Goal: Find contact information: Find contact information

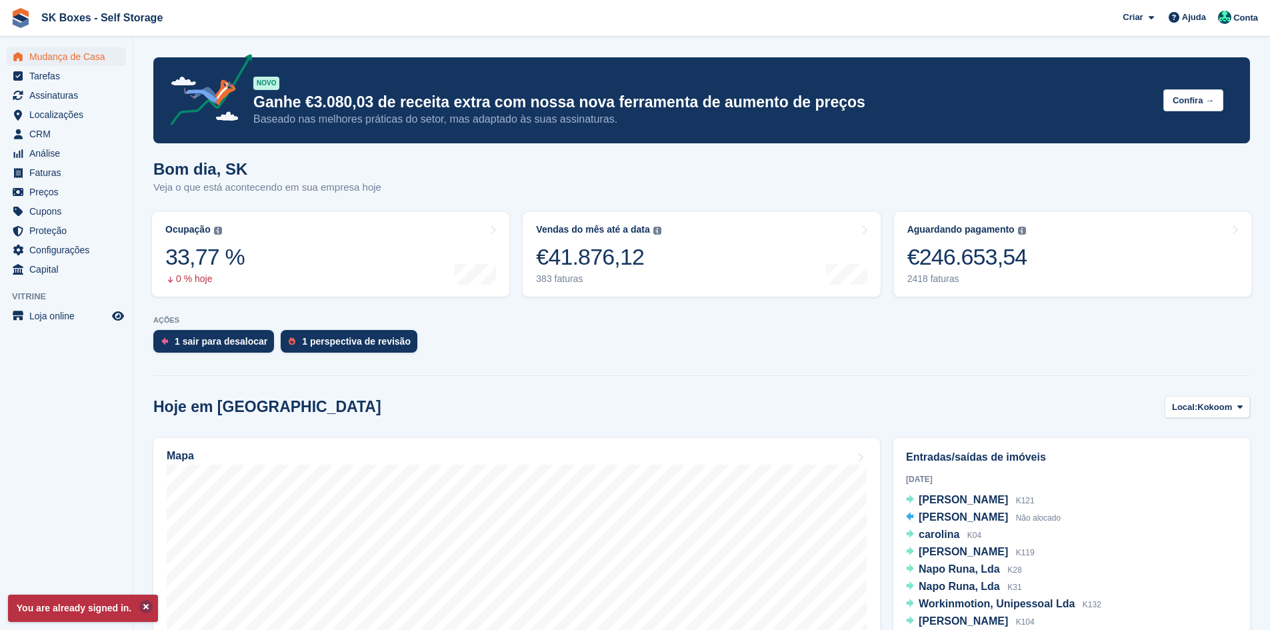
click at [143, 606] on button at bounding box center [145, 606] width 13 height 13
click at [368, 339] on div "1 perspectiva de revisão" at bounding box center [356, 341] width 109 height 11
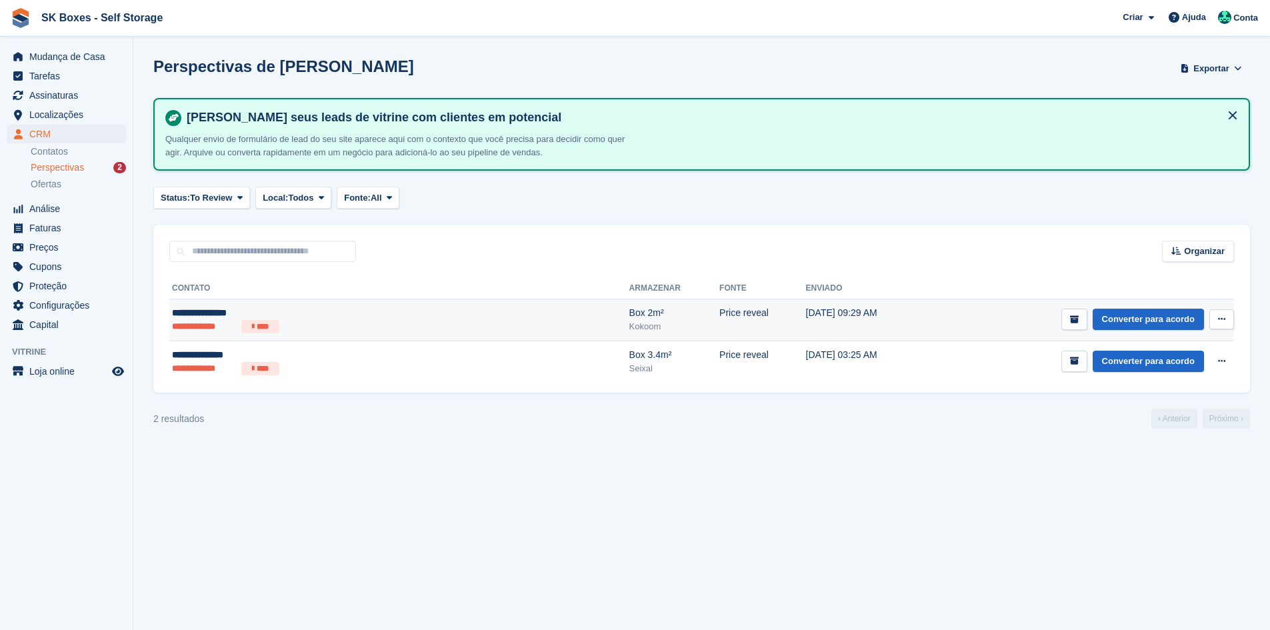
click at [263, 325] on li "****" at bounding box center [260, 326] width 38 height 13
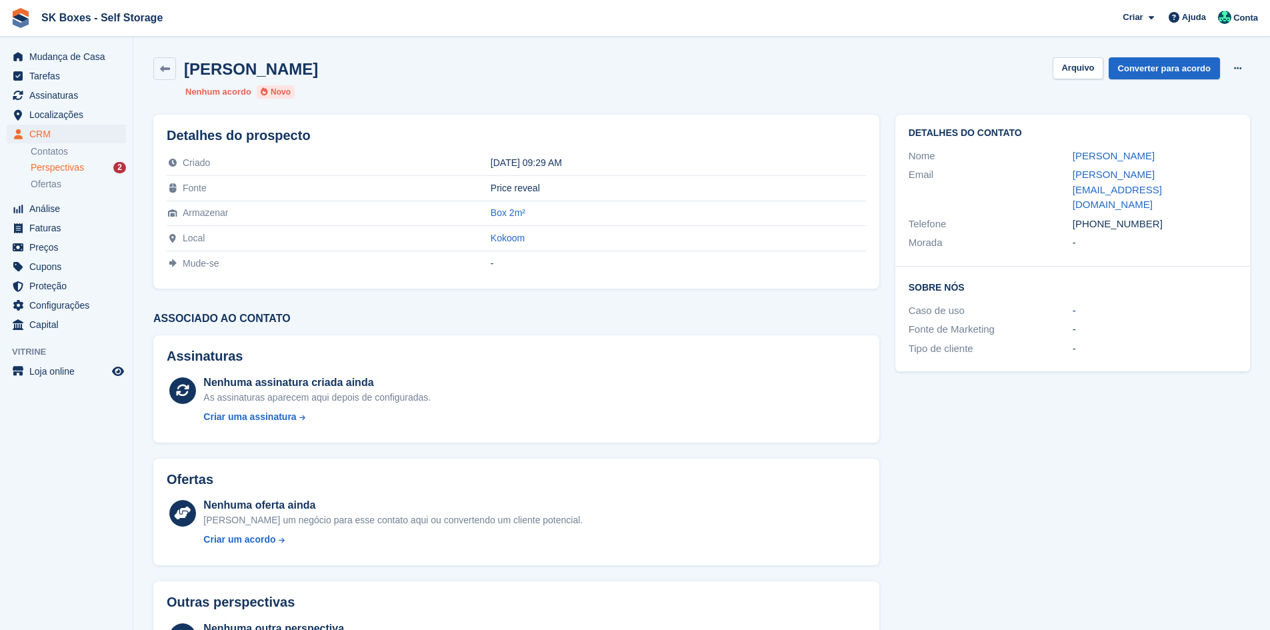
drag, startPoint x: 1060, startPoint y: 149, endPoint x: 1166, endPoint y: 145, distance: 106.1
click at [1166, 145] on div "Detalhes do contato Nome Roberta Oliveira Email roberta_v@live.com.pt Telefone …" at bounding box center [1072, 191] width 355 height 152
copy div "Roberta Oliveira"
drag, startPoint x: 1155, startPoint y: 194, endPoint x: 1095, endPoint y: 199, distance: 59.6
click at [1095, 217] on div "+351915220383" at bounding box center [1155, 224] width 164 height 15
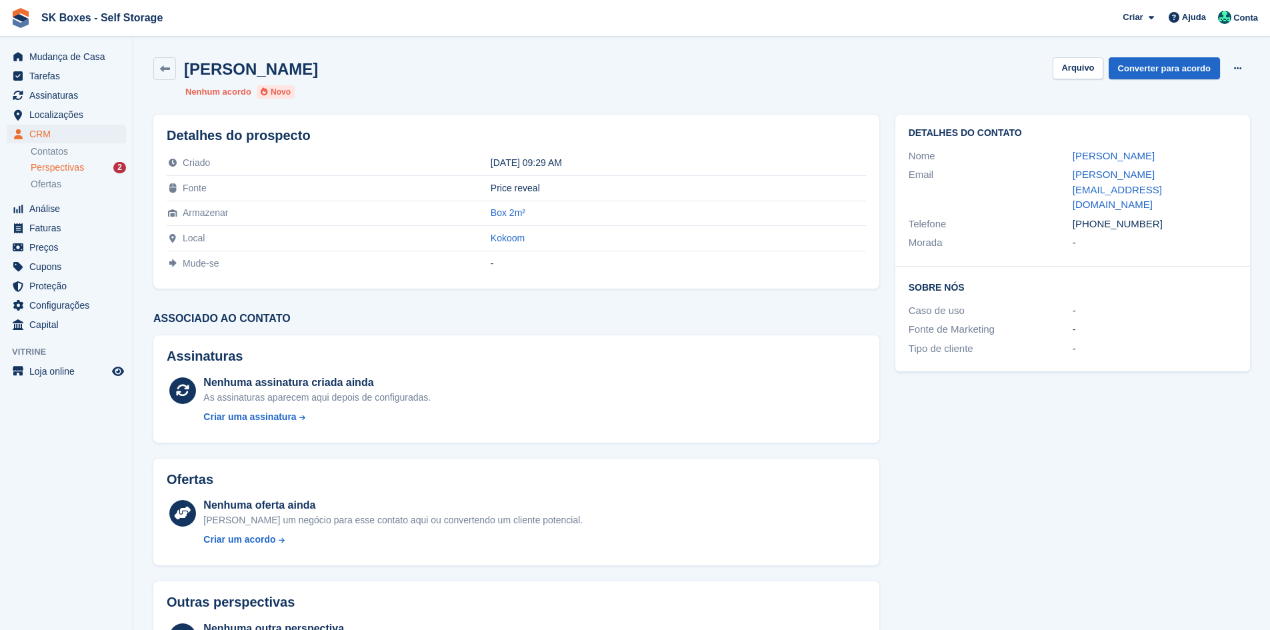
copy div "915220383"
drag, startPoint x: 1062, startPoint y: 169, endPoint x: 1203, endPoint y: 197, distance: 144.1
click at [1199, 189] on div "Detalhes do contato Nome Roberta Oliveira Email roberta_v@live.com.pt Telefone …" at bounding box center [1072, 191] width 355 height 152
copy div "roberta_v@live.com.pt Telefone +351915220383"
click at [1078, 67] on button "Arquivo" at bounding box center [1078, 68] width 50 height 22
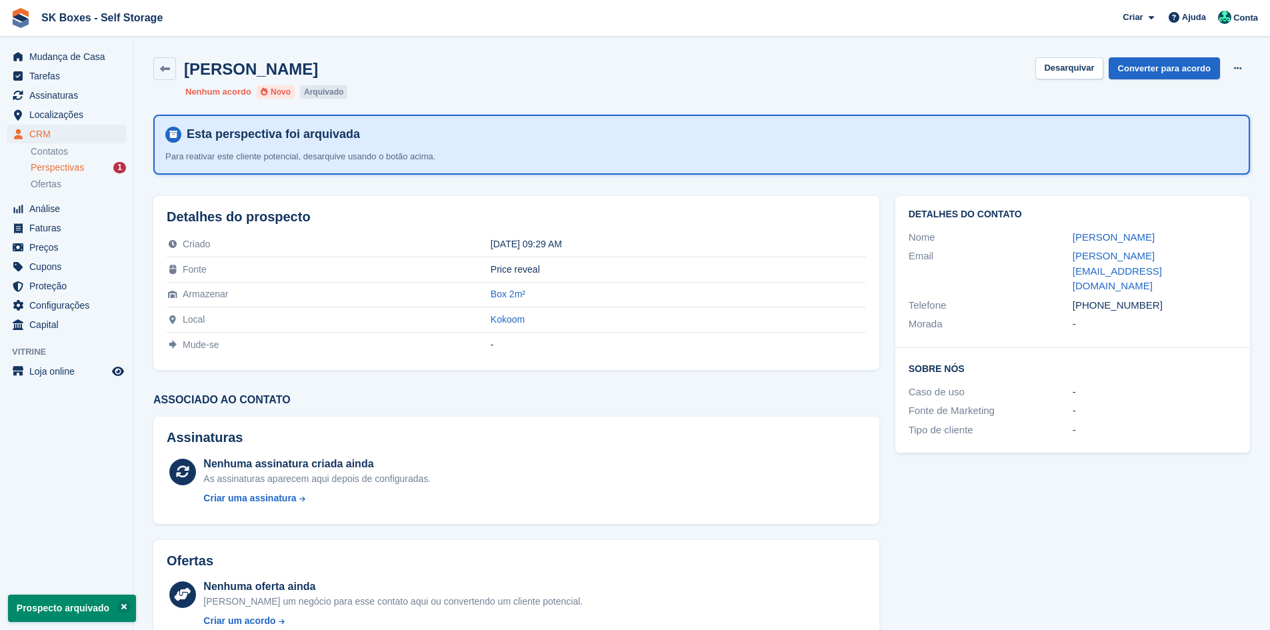
click at [81, 169] on span "Perspectivas" at bounding box center [57, 167] width 53 height 13
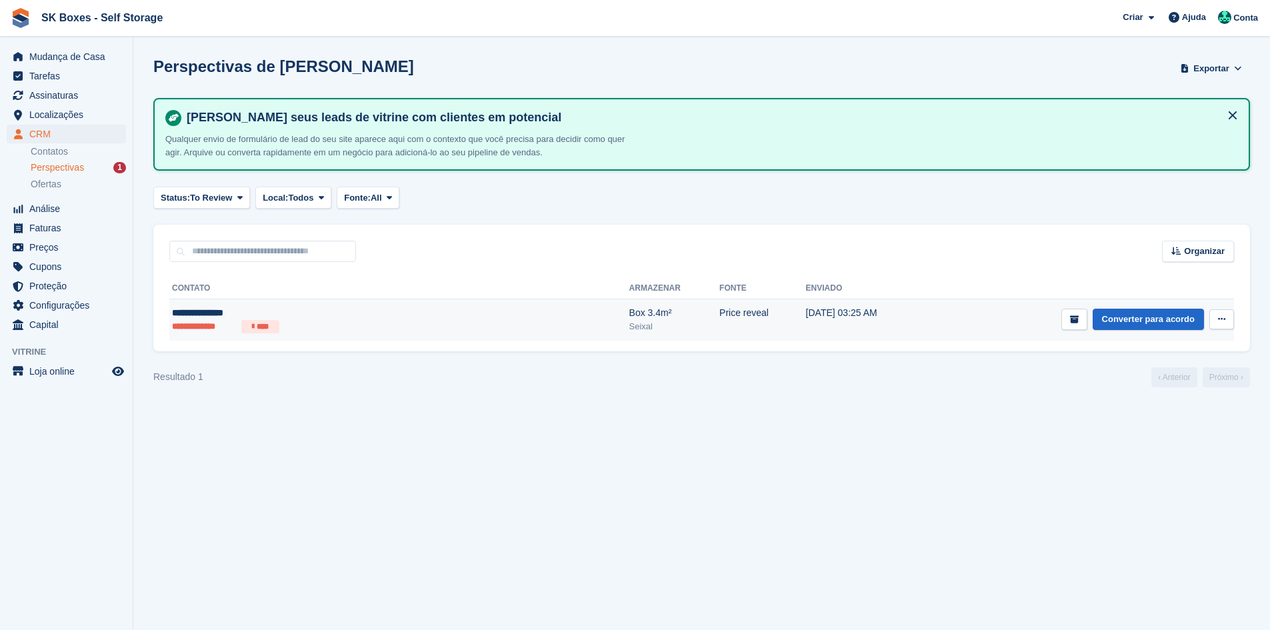
click at [286, 332] on ul "**********" at bounding box center [302, 326] width 260 height 13
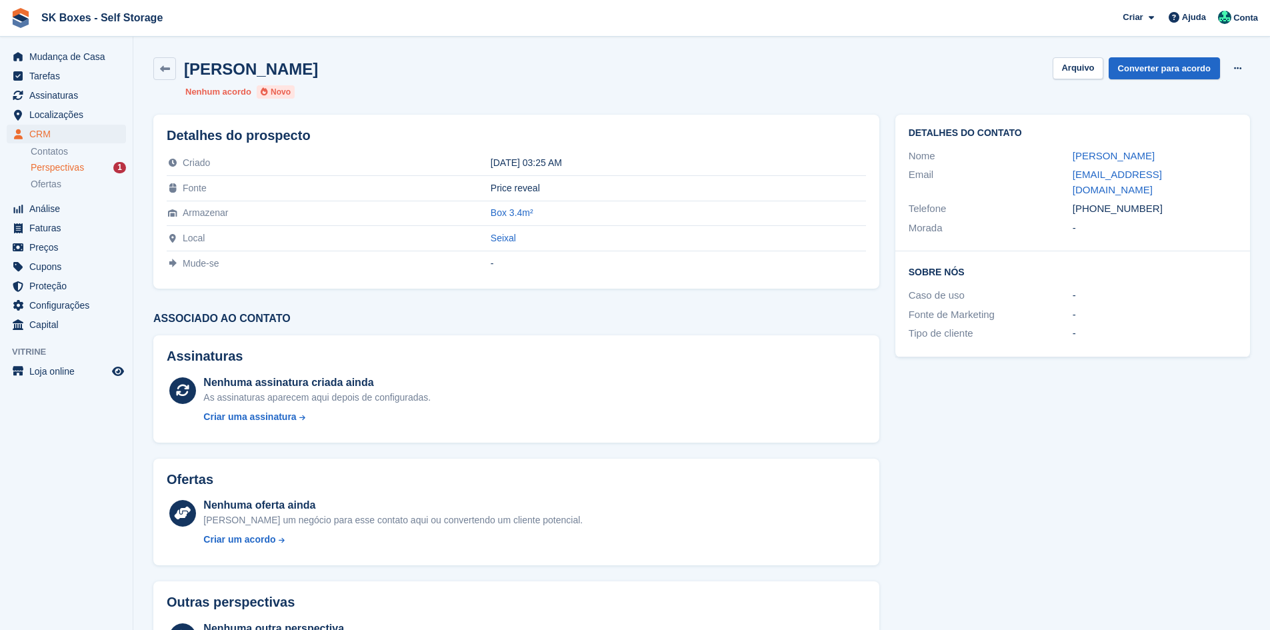
drag, startPoint x: 1055, startPoint y: 159, endPoint x: 1149, endPoint y: 157, distance: 94.0
click at [1149, 157] on div "Nome Marta Gonçalves" at bounding box center [1073, 156] width 328 height 19
copy div "Marta Gonçalves"
drag, startPoint x: 1163, startPoint y: 193, endPoint x: 1093, endPoint y: 193, distance: 70.0
click at [1093, 201] on div "+351939964050" at bounding box center [1155, 208] width 164 height 15
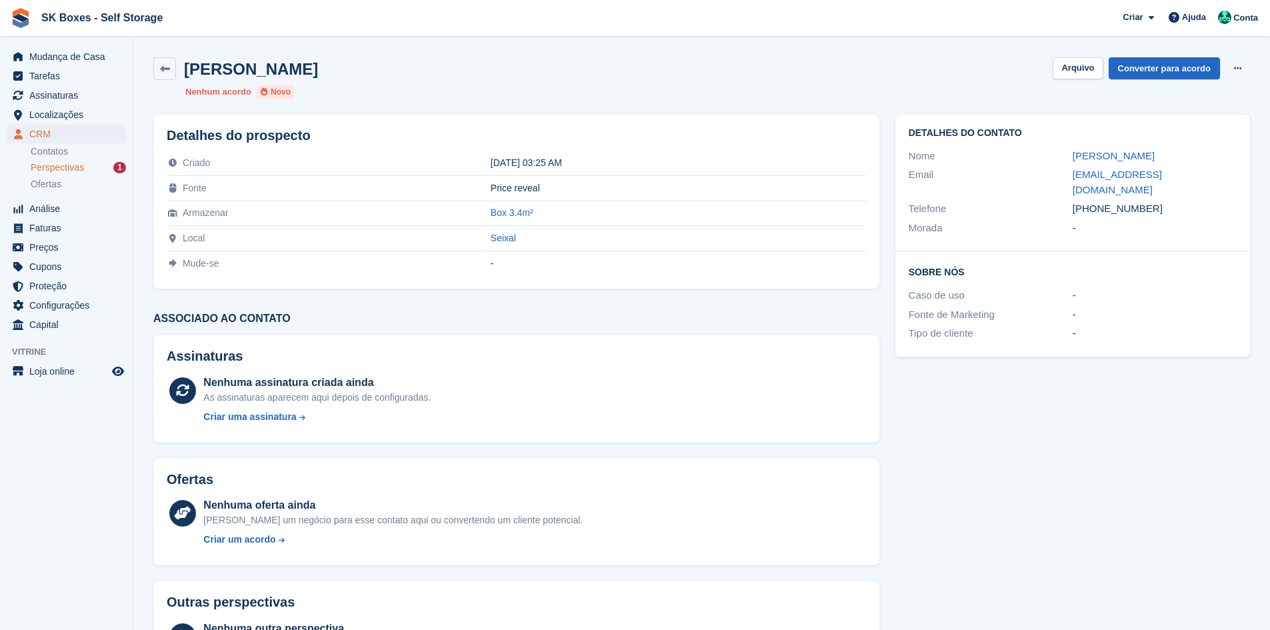
copy div "939964050"
drag, startPoint x: 1053, startPoint y: 267, endPoint x: 1063, endPoint y: 227, distance: 41.9
click at [1053, 267] on div "Sobre Nós Caso de uso - Fonte de Marketing - Tipo de cliente -" at bounding box center [1072, 303] width 355 height 105
drag, startPoint x: 1069, startPoint y: 173, endPoint x: 1221, endPoint y: 183, distance: 152.3
click at [1221, 183] on div "Email marta.eb23mafra@gmail.com" at bounding box center [1073, 182] width 328 height 34
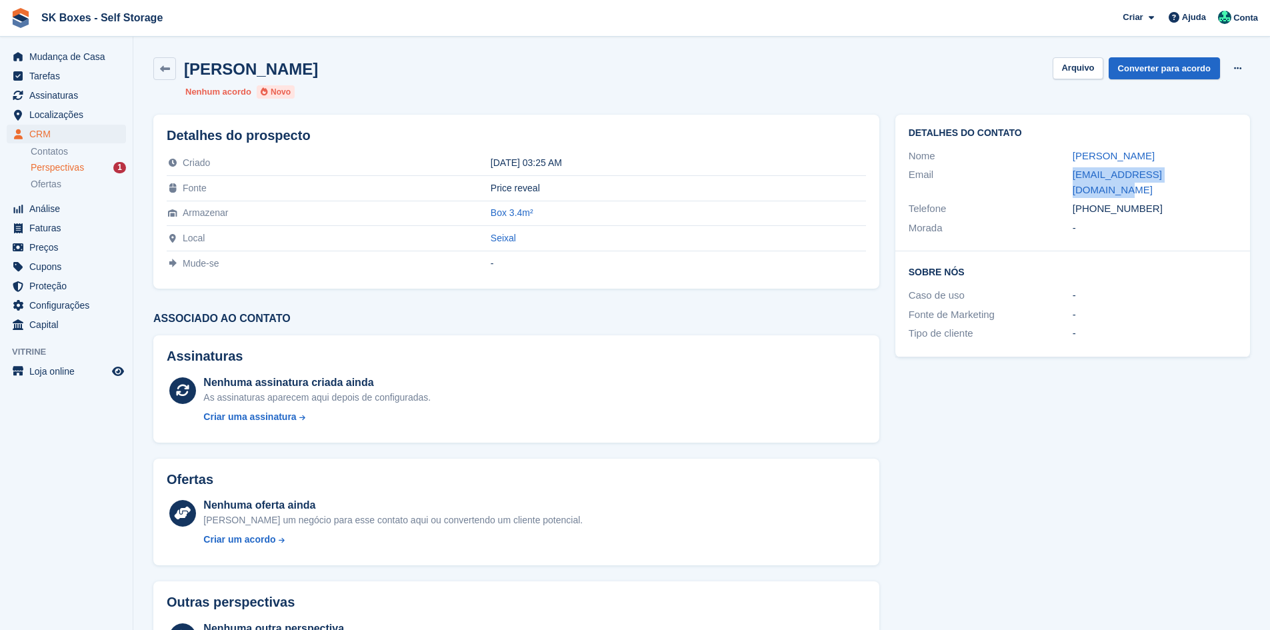
copy div "marta.eb23mafra@gmail.com"
